Goal: Task Accomplishment & Management: Use online tool/utility

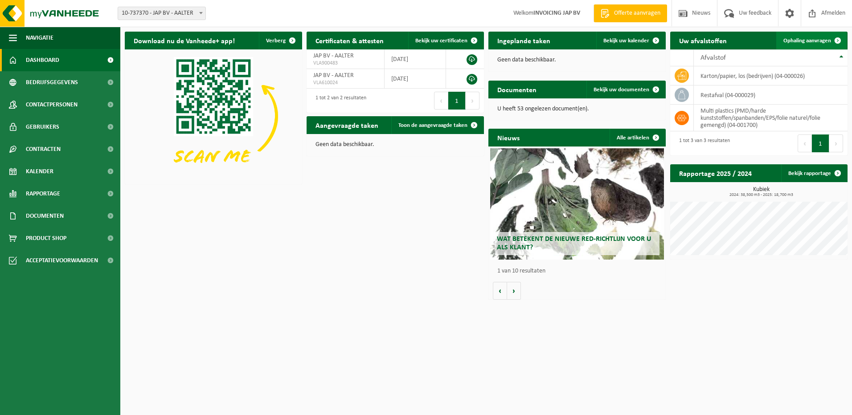
click at [808, 39] on span "Ophaling aanvragen" at bounding box center [807, 41] width 48 height 6
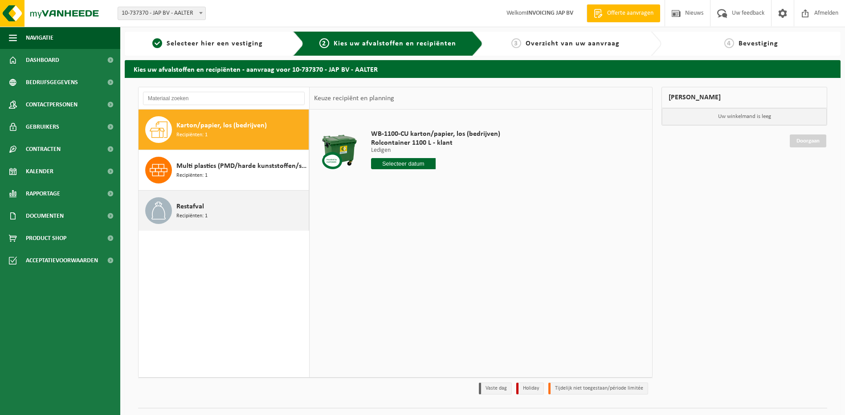
click at [201, 209] on span "Restafval" at bounding box center [190, 206] width 28 height 11
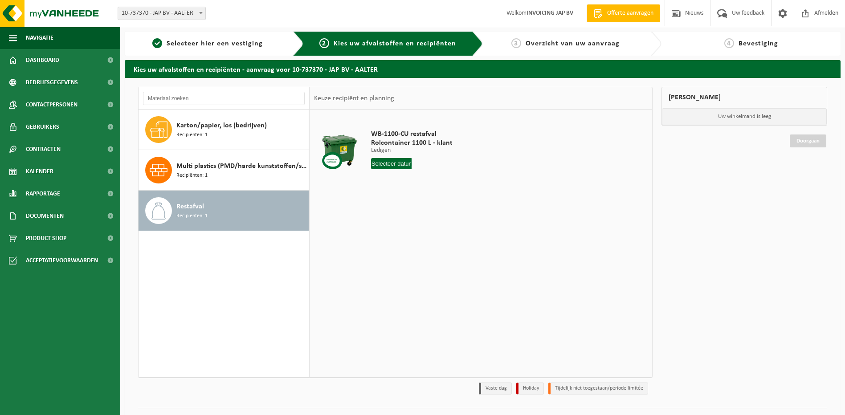
click at [383, 166] on input "text" at bounding box center [391, 163] width 41 height 11
click at [431, 270] on div "28" at bounding box center [426, 271] width 16 height 14
type input "Van 2025-08-28"
click at [399, 197] on button "In winkelmand" at bounding box center [396, 197] width 49 height 14
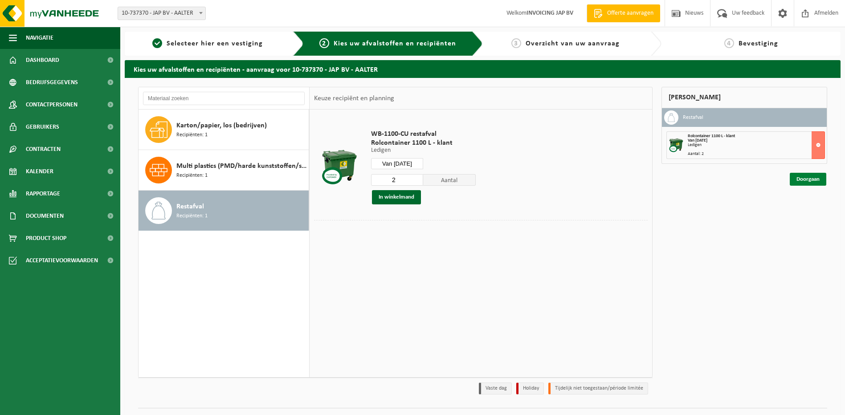
click at [800, 179] on link "Doorgaan" at bounding box center [808, 179] width 37 height 13
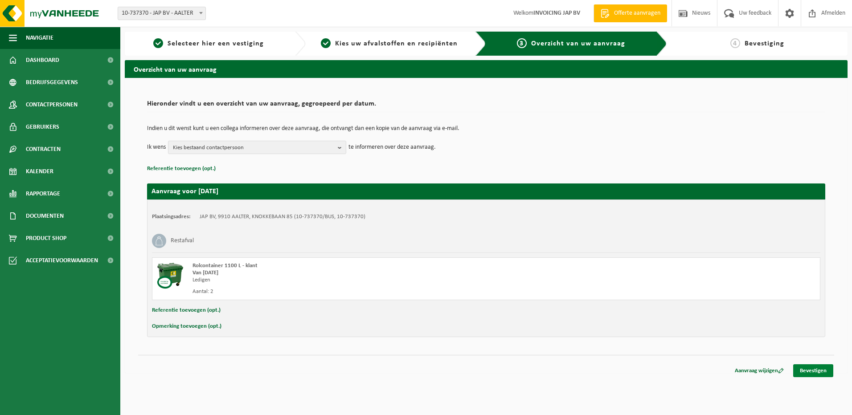
click at [804, 371] on link "Bevestigen" at bounding box center [813, 371] width 40 height 13
